Goal: Find specific page/section: Find specific page/section

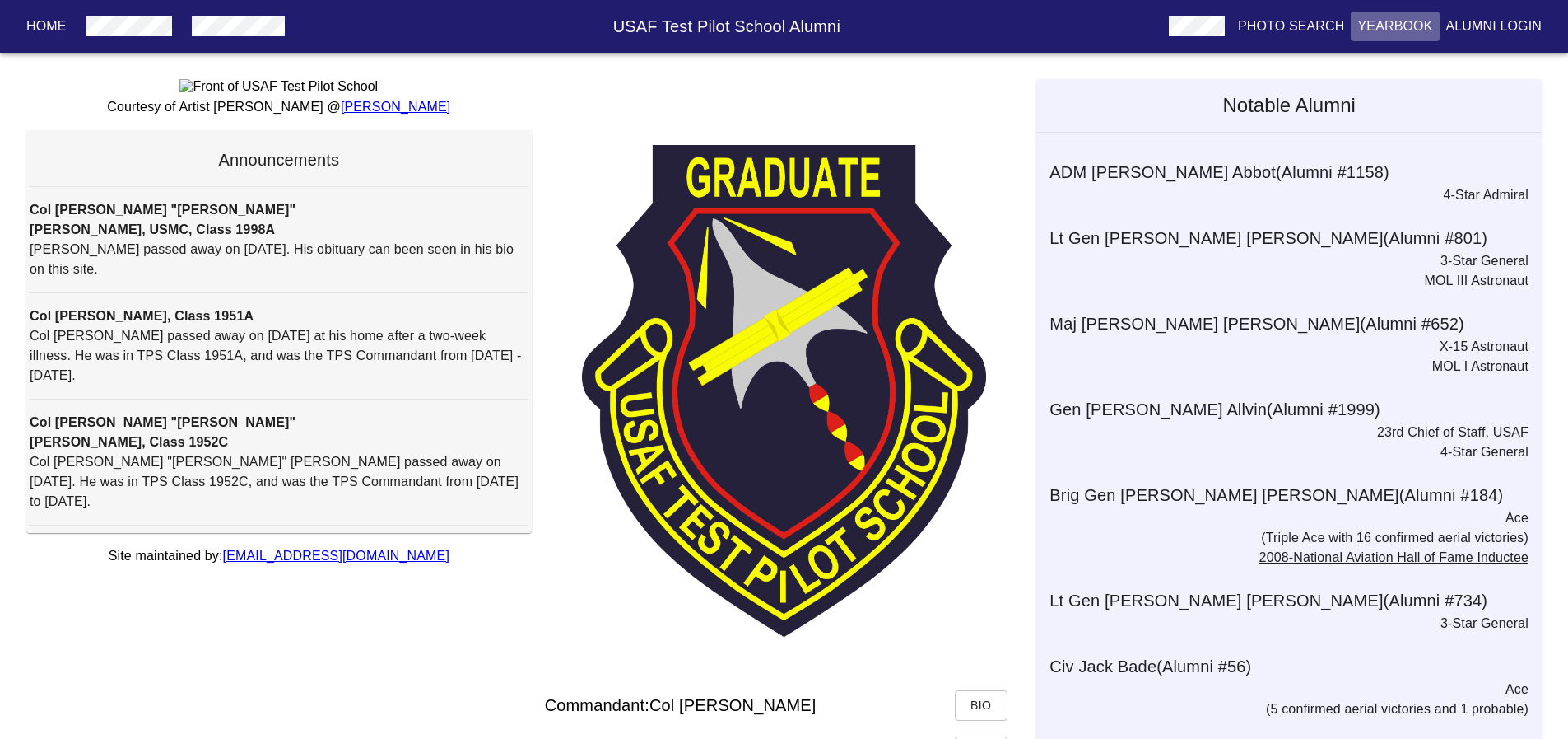
click at [1381, 26] on p "Yearbook" at bounding box center [1395, 26] width 75 height 20
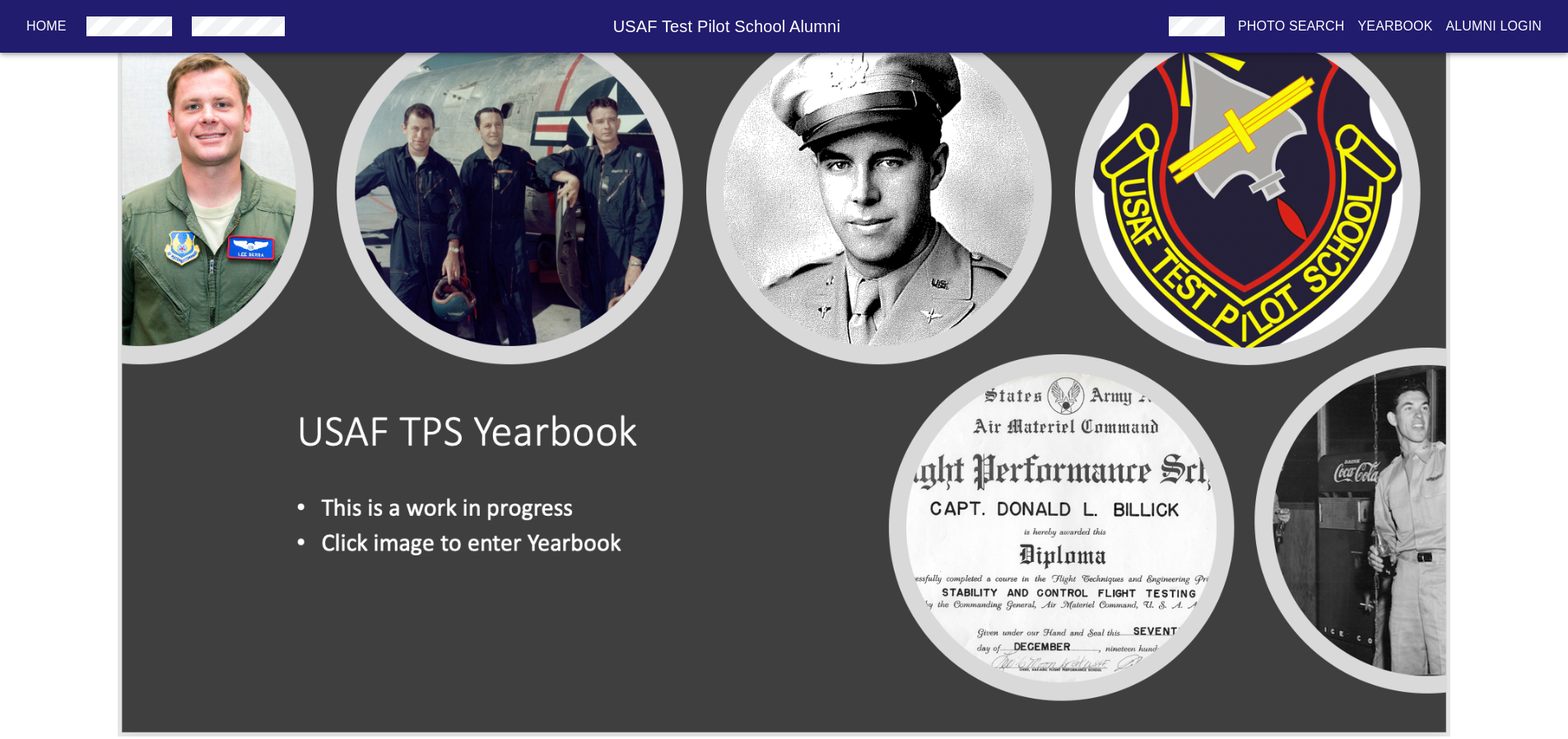
scroll to position [97, 0]
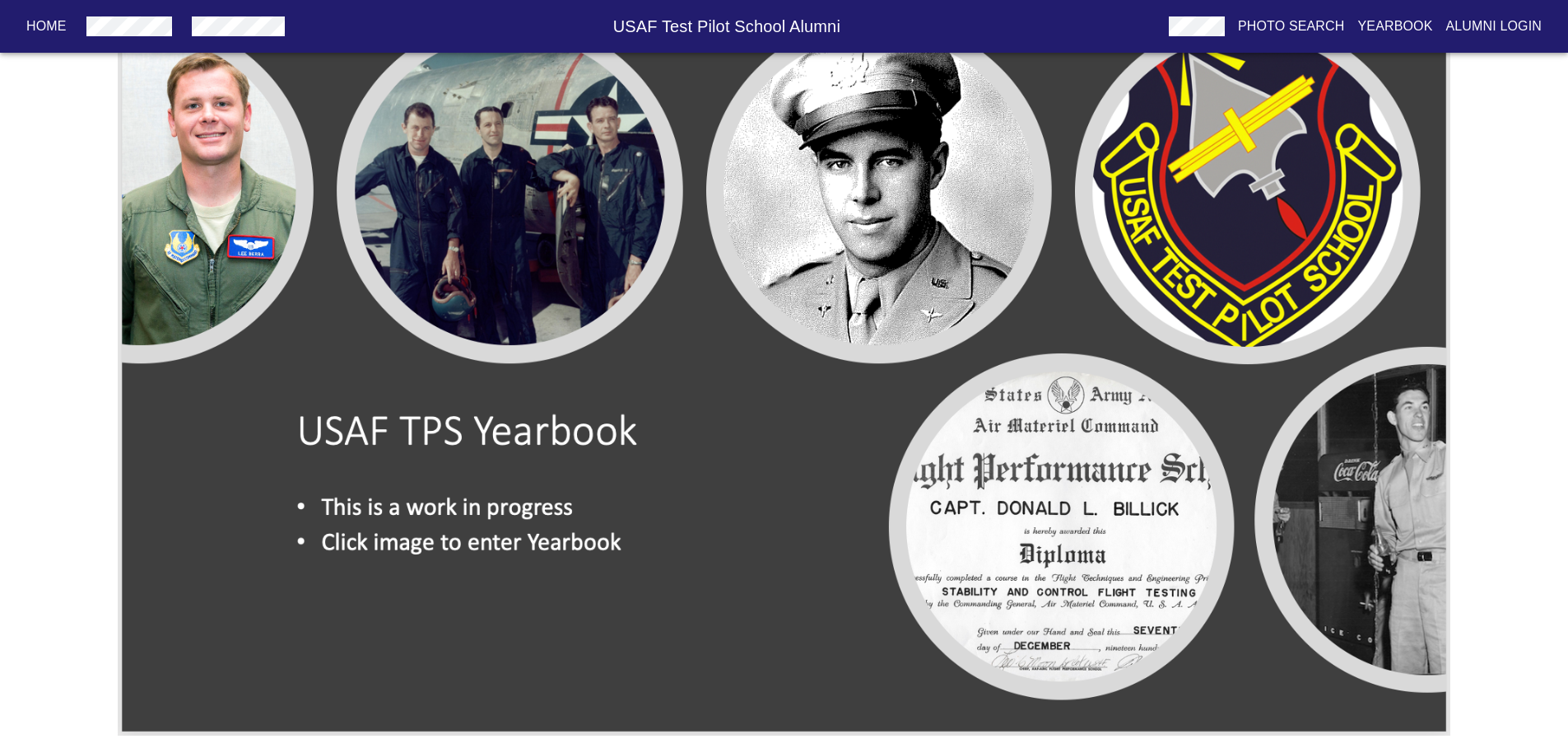
click at [808, 504] on img at bounding box center [784, 358] width 1333 height 754
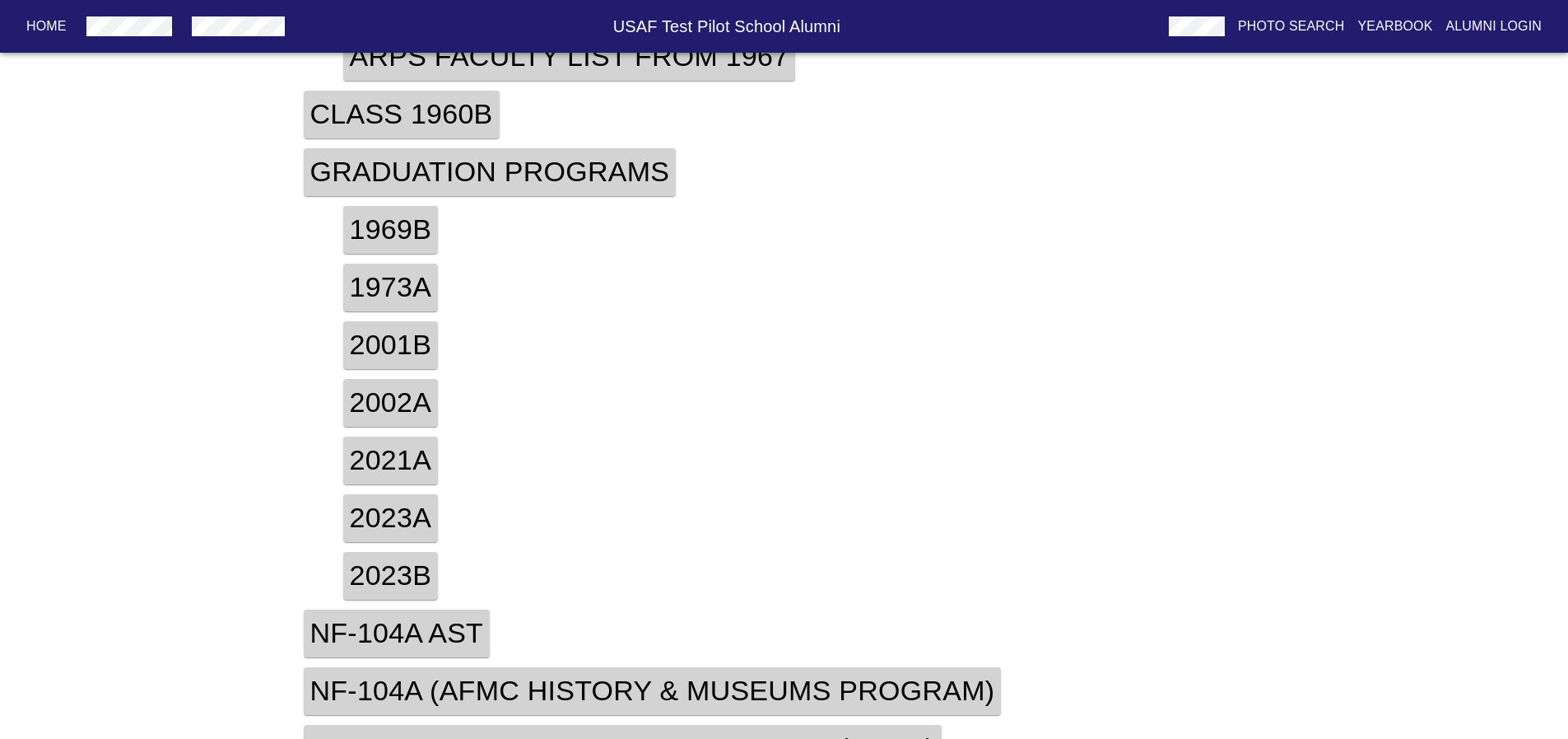
scroll to position [483, 0]
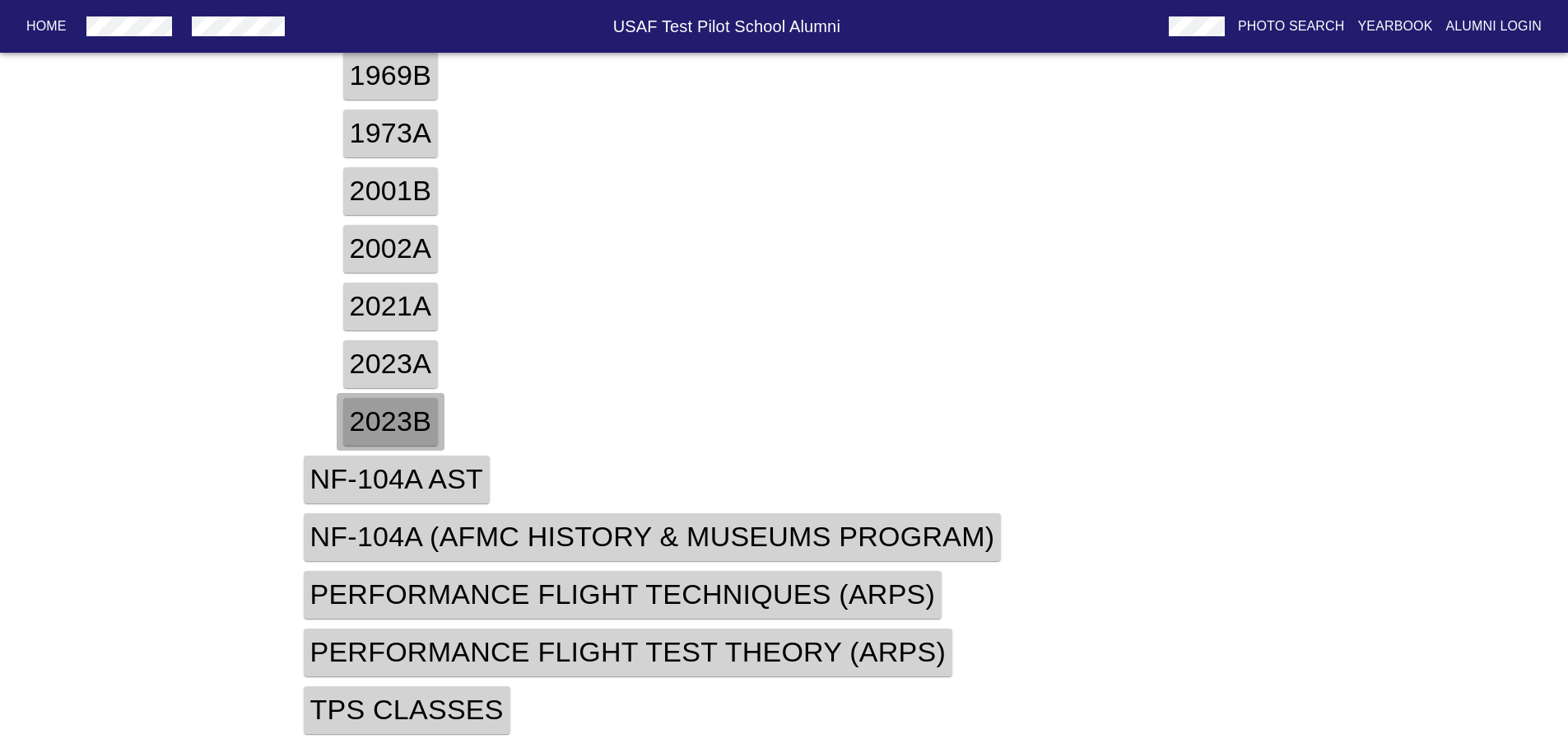
click at [423, 419] on h4 "2023b" at bounding box center [390, 421] width 95 height 48
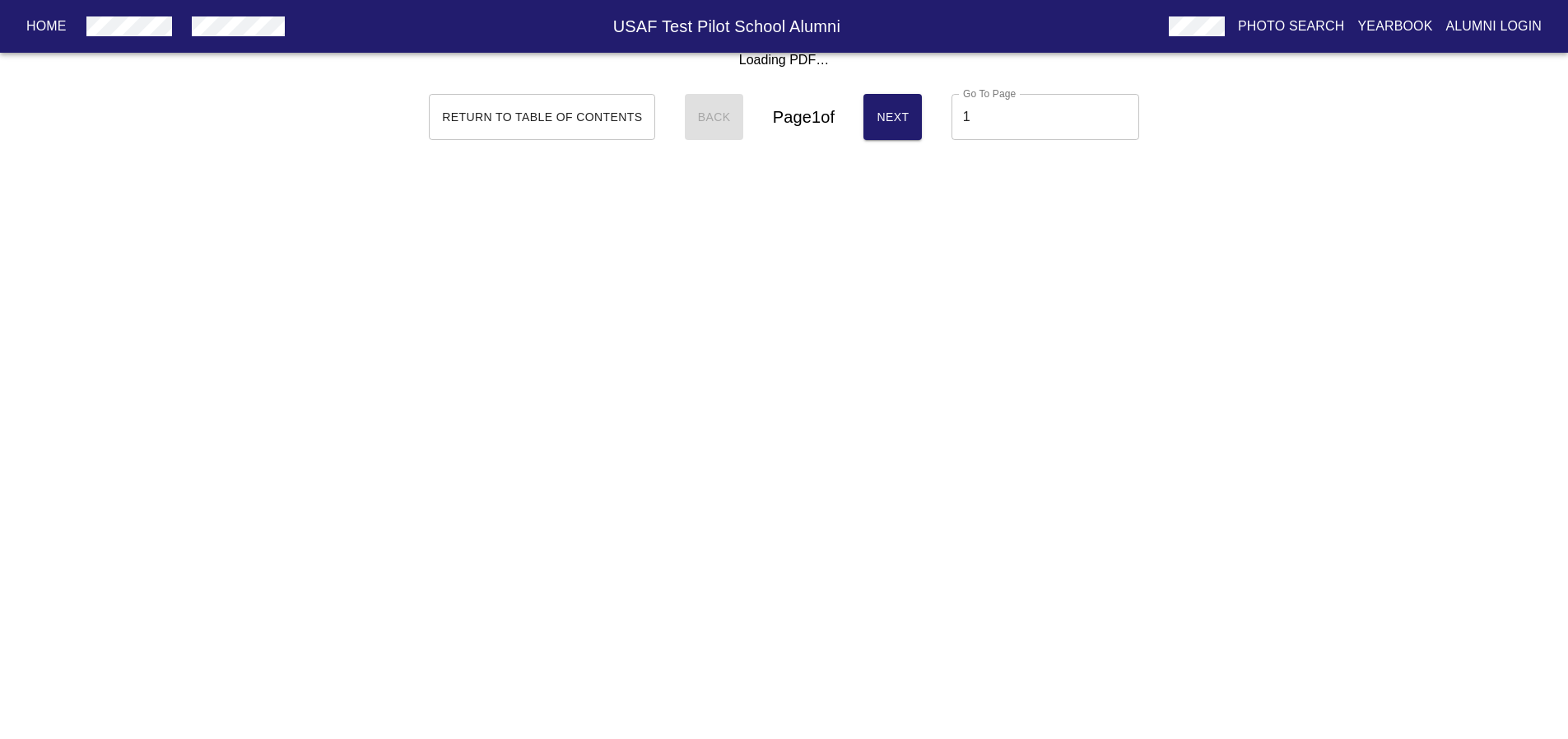
scroll to position [0, 0]
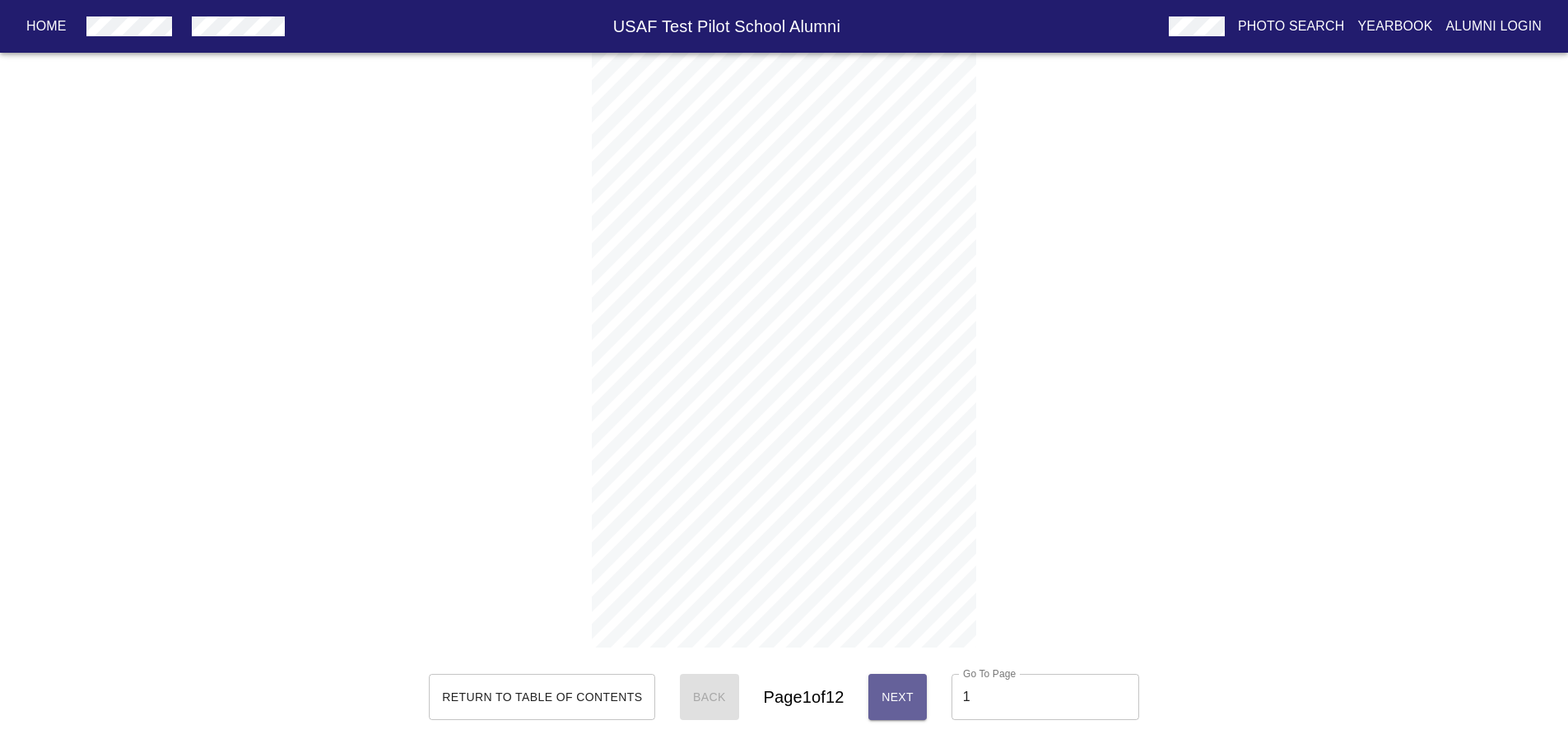
click at [892, 707] on span "Next" at bounding box center [897, 697] width 32 height 21
click at [893, 707] on span "Next" at bounding box center [897, 697] width 32 height 21
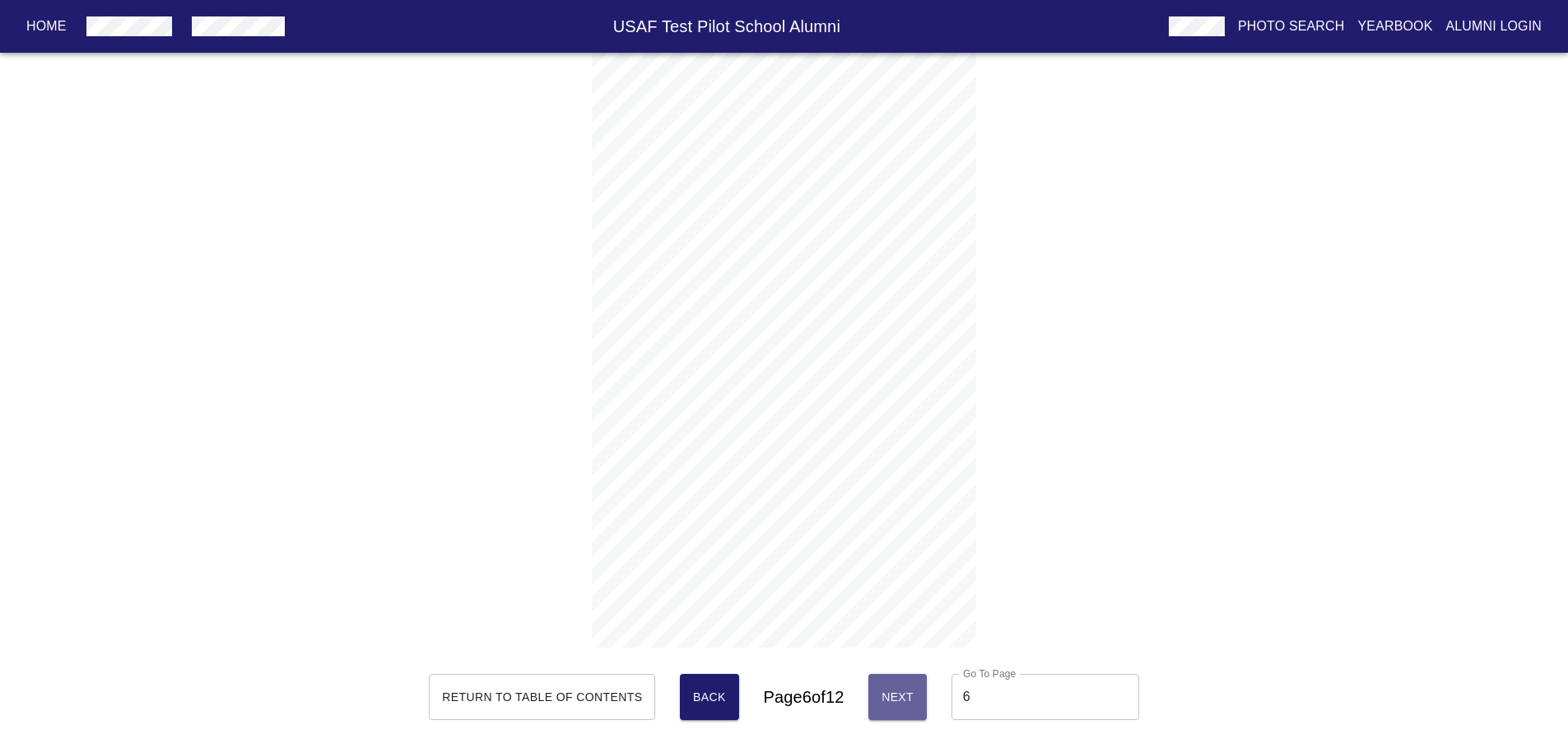
click at [893, 707] on span "Next" at bounding box center [897, 697] width 32 height 21
click at [906, 705] on span "Next" at bounding box center [897, 697] width 32 height 21
click at [925, 698] on button "Next" at bounding box center [897, 696] width 58 height 46
click at [904, 701] on span "Next" at bounding box center [897, 697] width 32 height 21
click at [896, 691] on span "Next" at bounding box center [900, 697] width 32 height 21
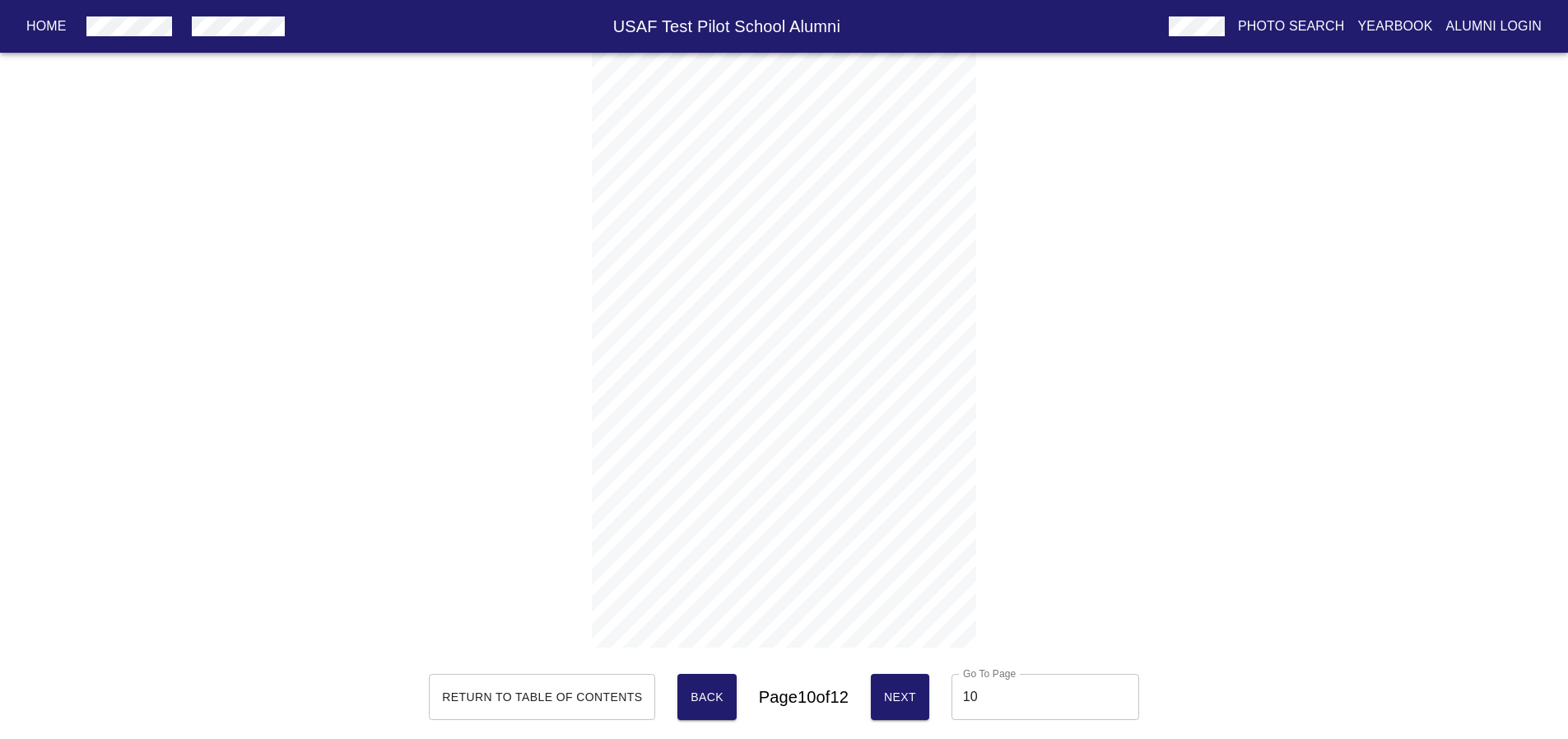
type input "11"
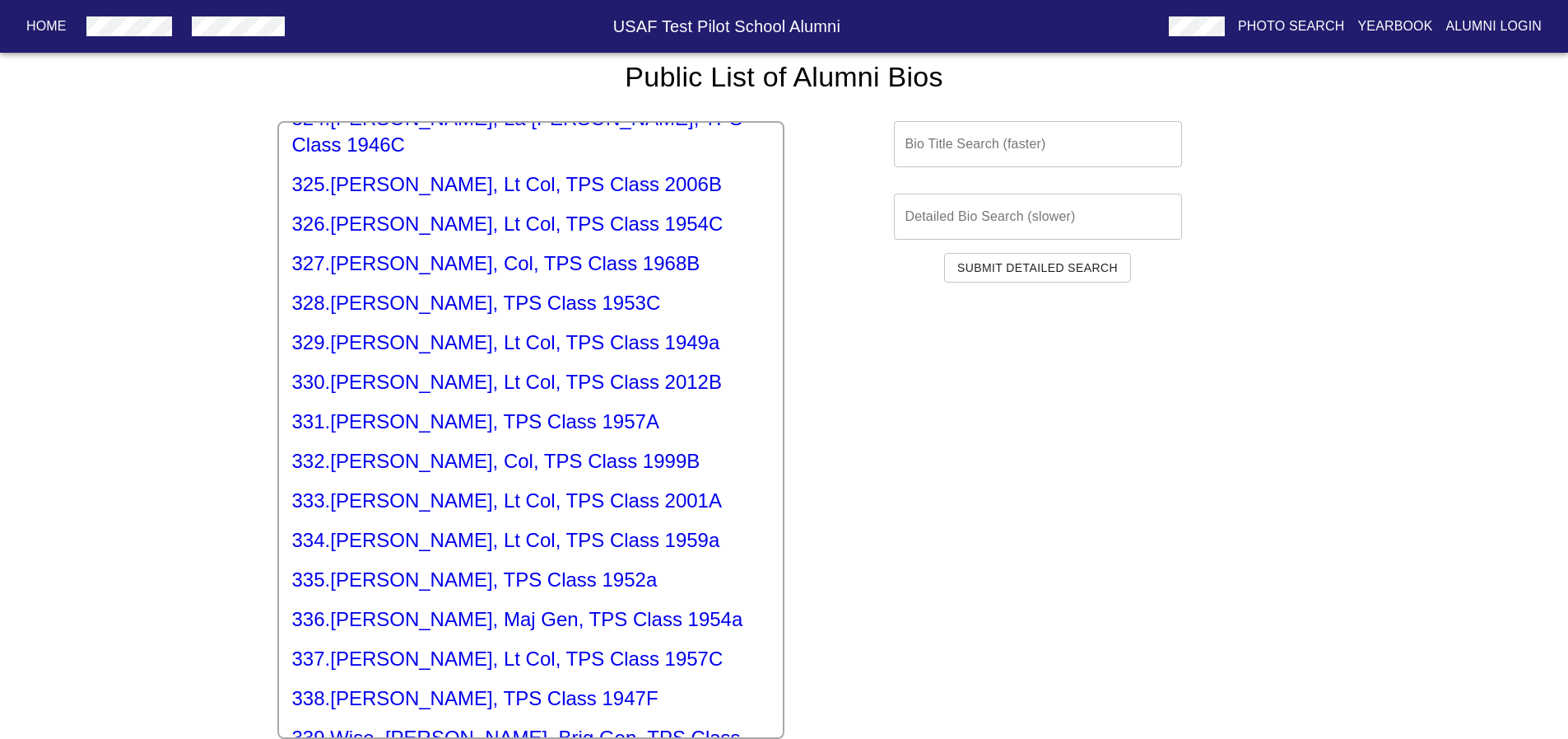
scroll to position [12653, 0]
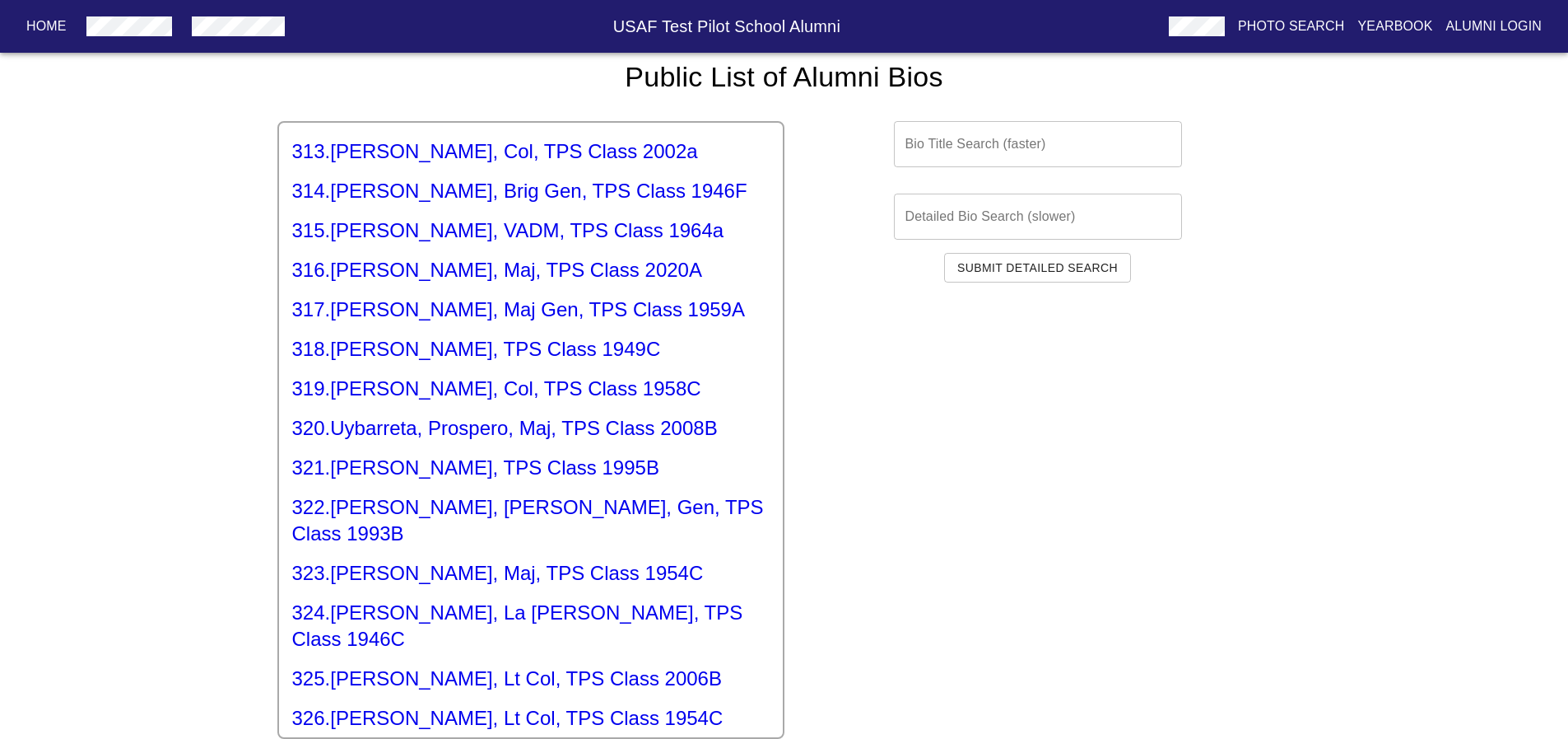
click at [1127, 523] on div "Bio Title Search (faster) Bio Title Search (faster) Detailed Bio Search (slower…" at bounding box center [1038, 416] width 507 height 644
click at [1366, 31] on p "Yearbook" at bounding box center [1395, 26] width 75 height 20
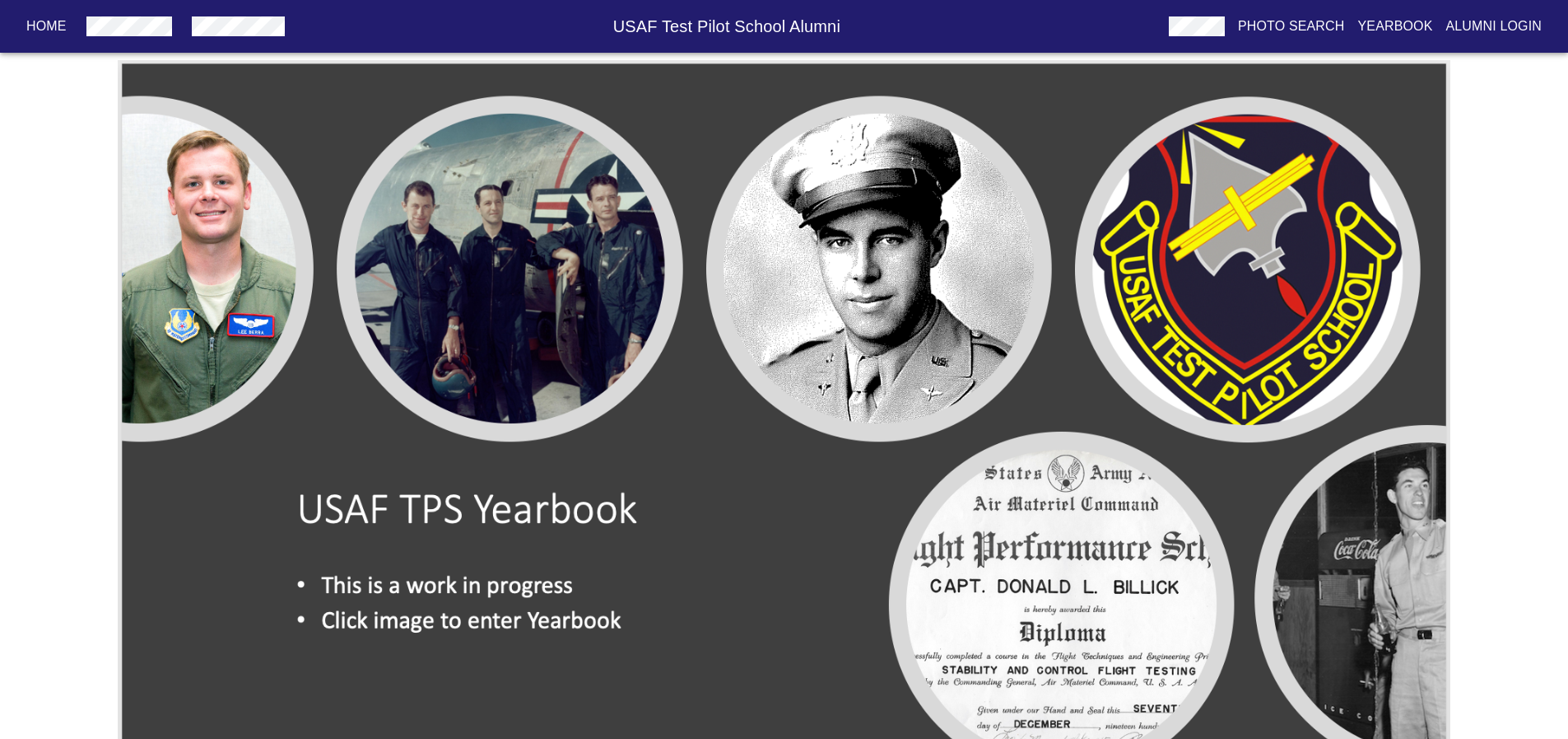
click at [1089, 226] on img at bounding box center [784, 437] width 1333 height 754
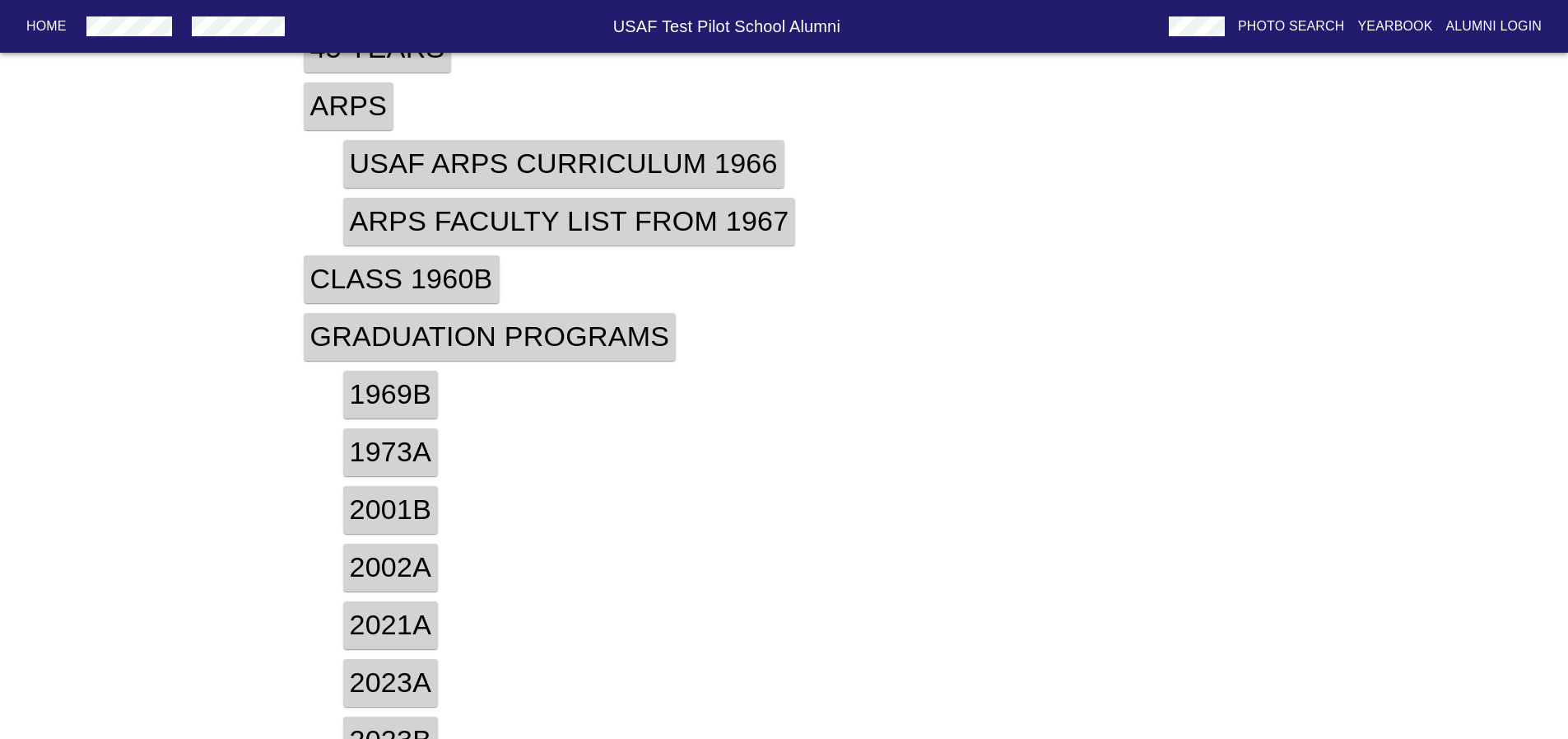
scroll to position [483, 0]
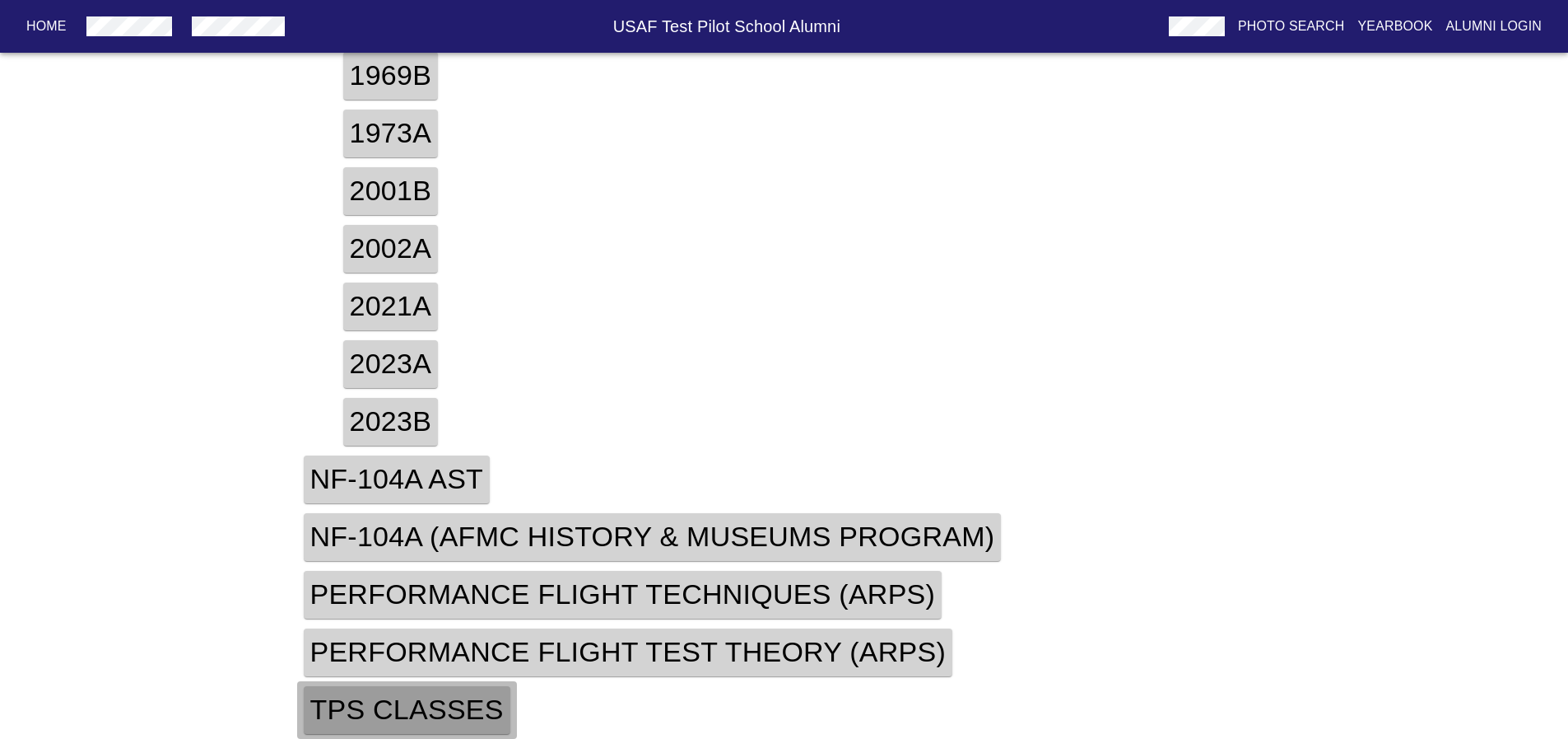
click at [458, 707] on h4 "TPS Classes" at bounding box center [407, 709] width 207 height 48
click at [444, 718] on h4 "TPS Classes" at bounding box center [407, 709] width 207 height 48
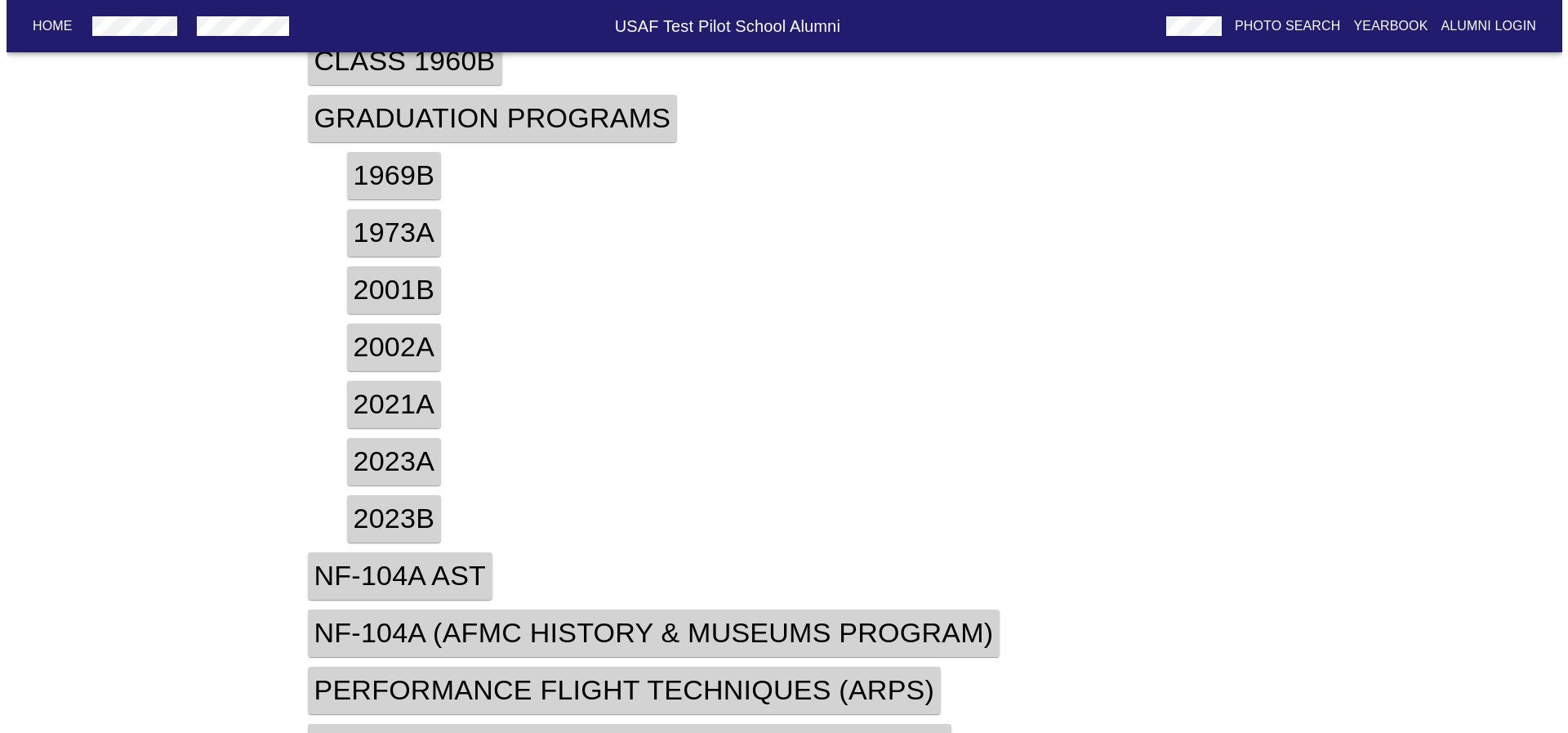
scroll to position [0, 0]
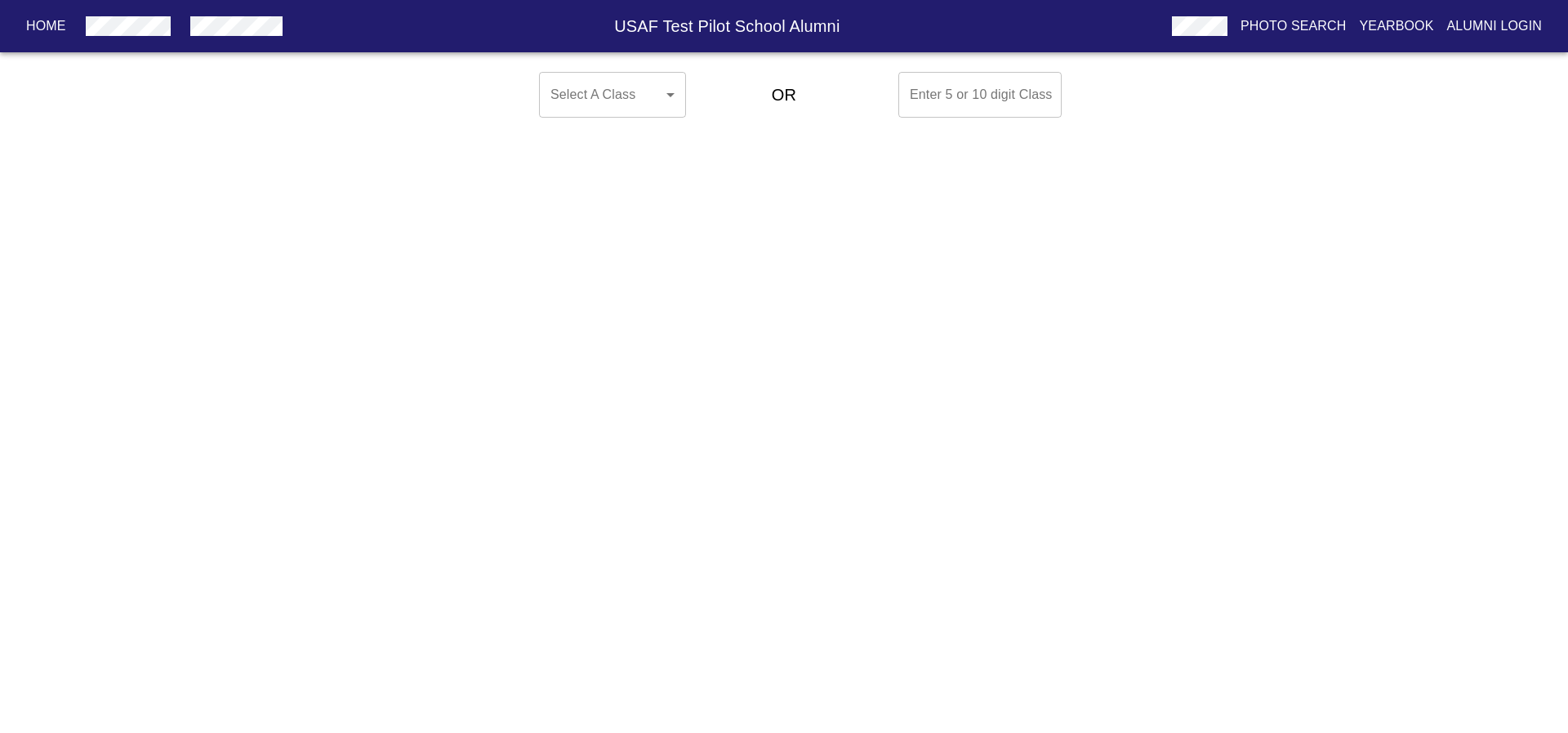
click at [629, 91] on body "Home USAF Test Pilot School Alumni Photo Search Yearbook Alumni Login Select A …" at bounding box center [784, 94] width 1568 height 59
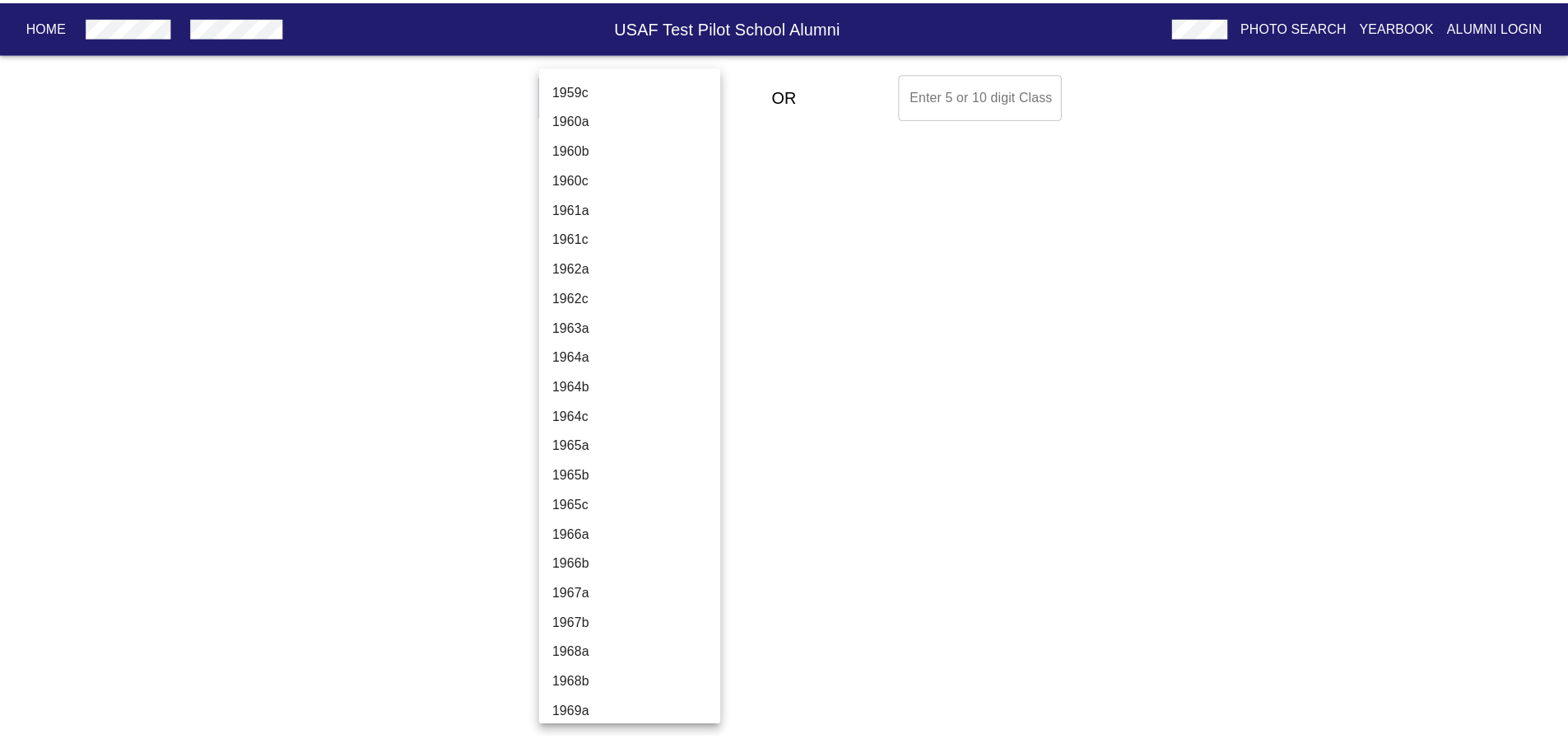
scroll to position [5521, 0]
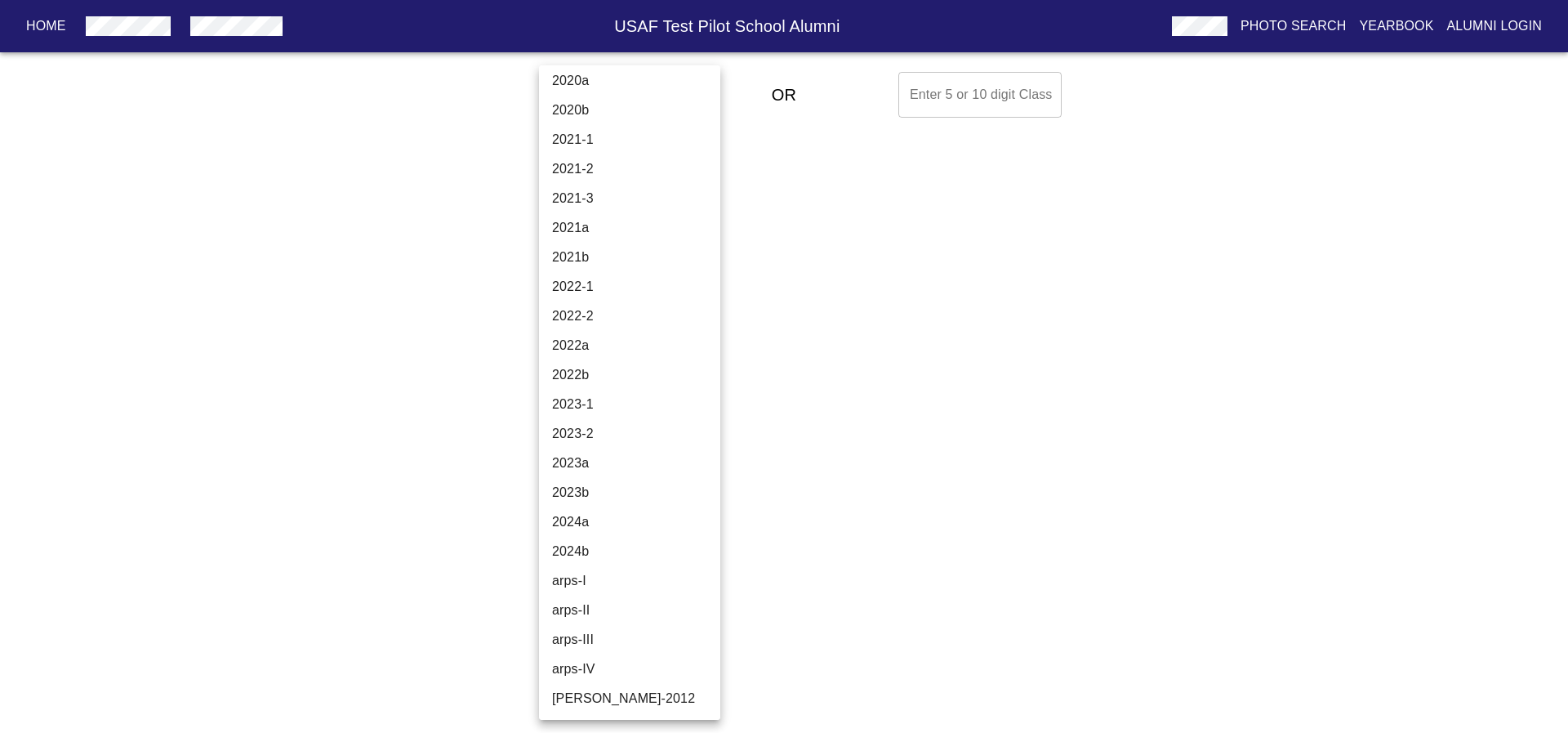
click at [601, 524] on li "2024a" at bounding box center [635, 522] width 193 height 29
type input "2024a"
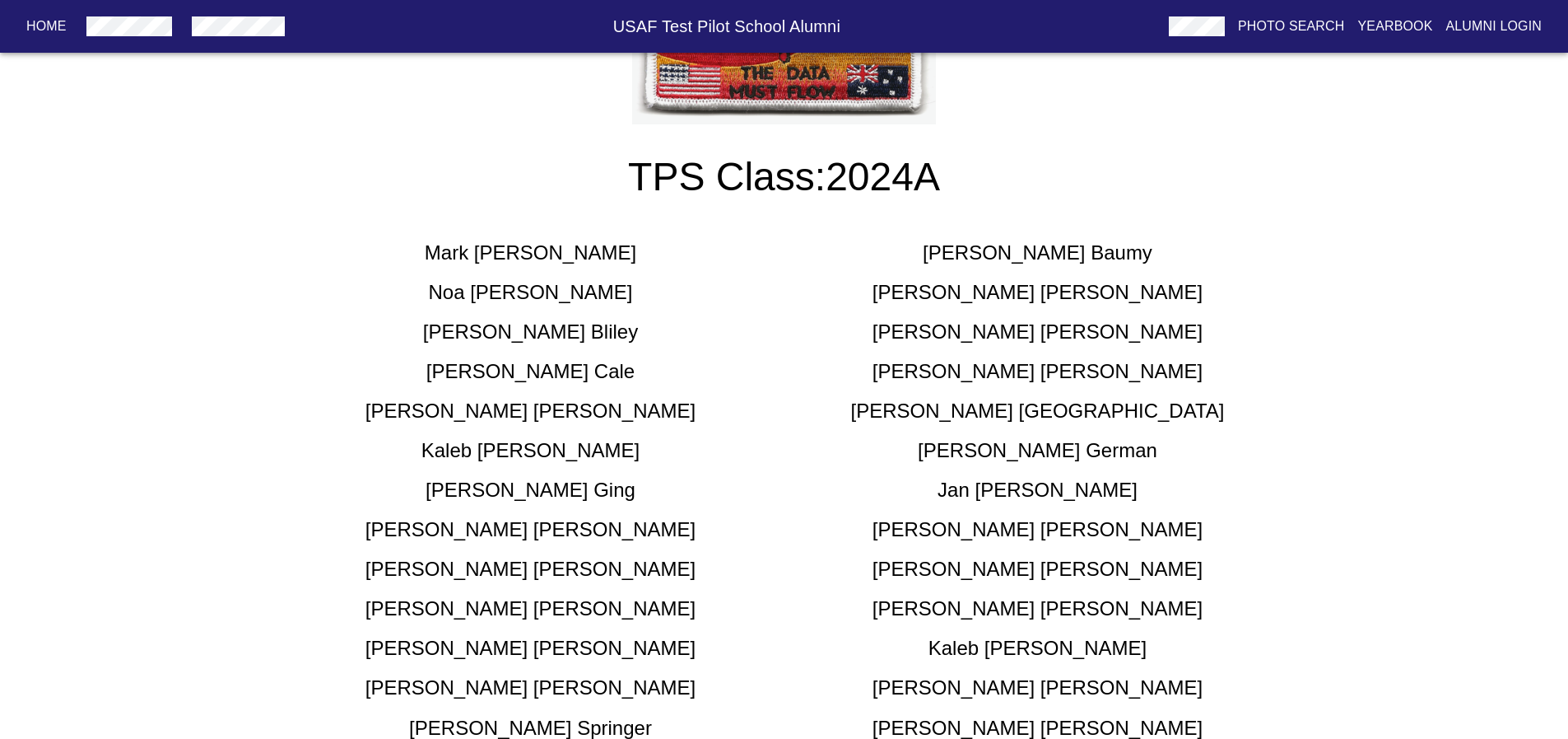
scroll to position [165, 0]
